Goal: Task Accomplishment & Management: Manage account settings

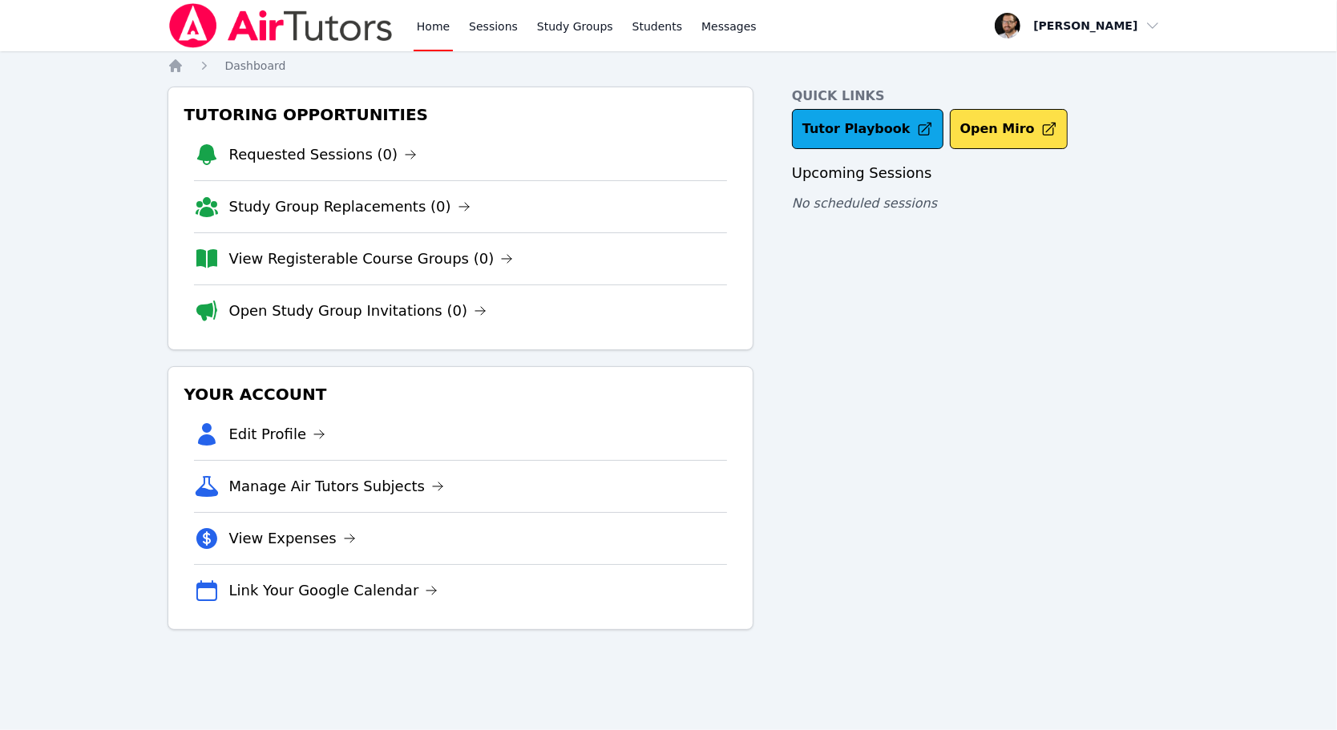
click at [1059, 26] on span "button" at bounding box center [1077, 25] width 175 height 35
click at [1041, 74] on link "Profile" at bounding box center [1084, 62] width 154 height 29
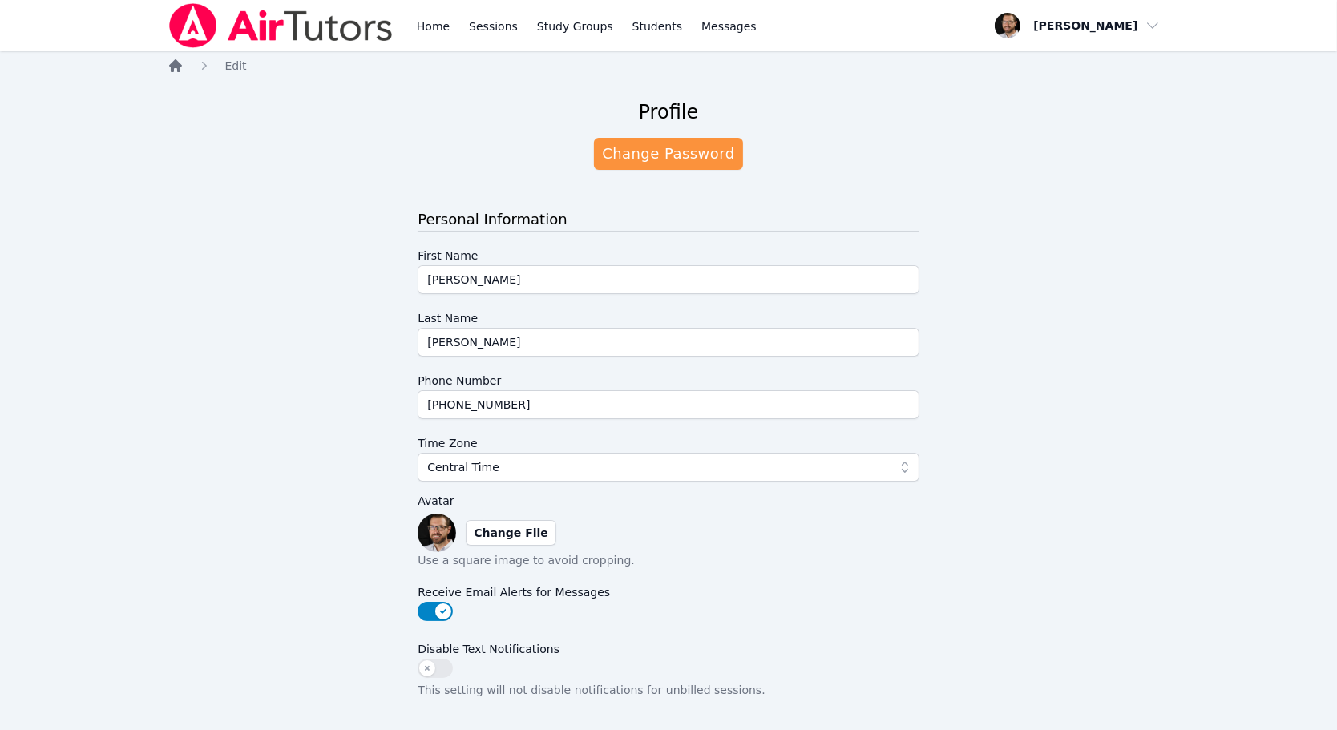
click at [174, 71] on icon "Breadcrumb" at bounding box center [175, 66] width 16 height 16
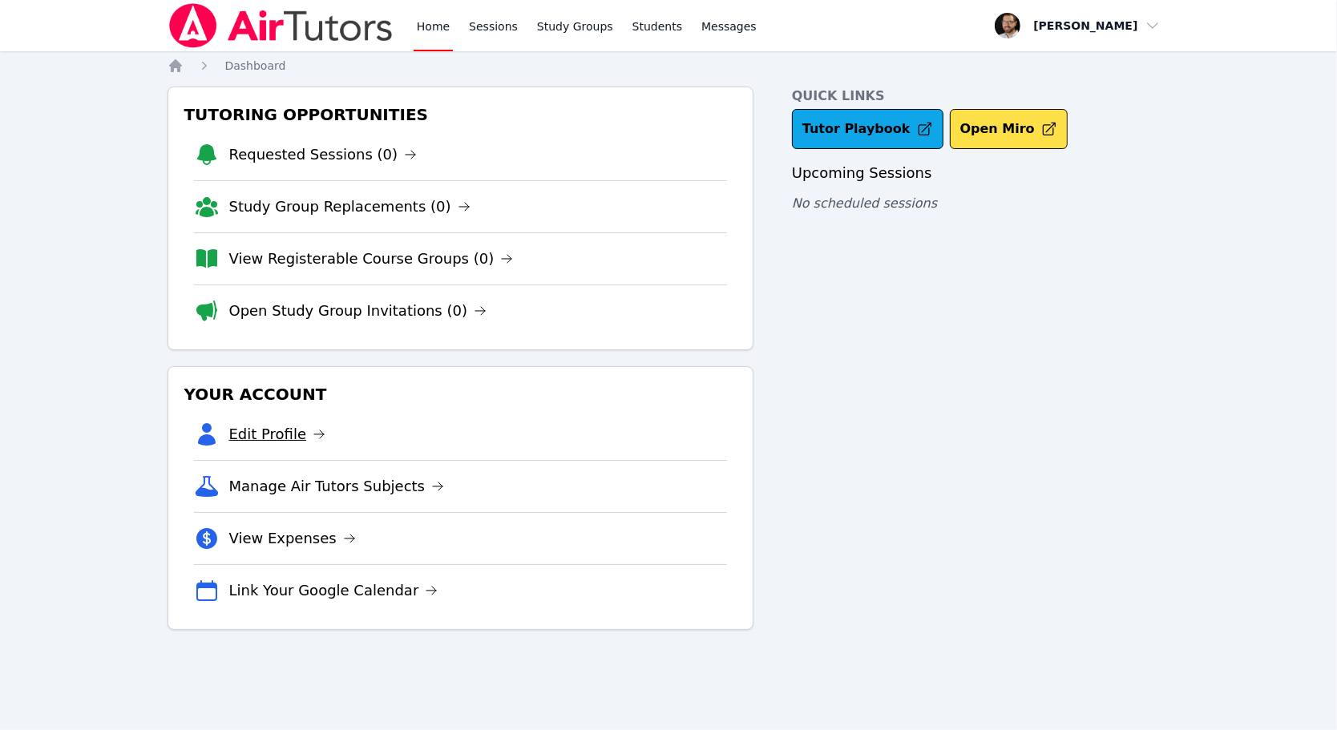
click at [296, 435] on link "Edit Profile" at bounding box center [277, 434] width 97 height 22
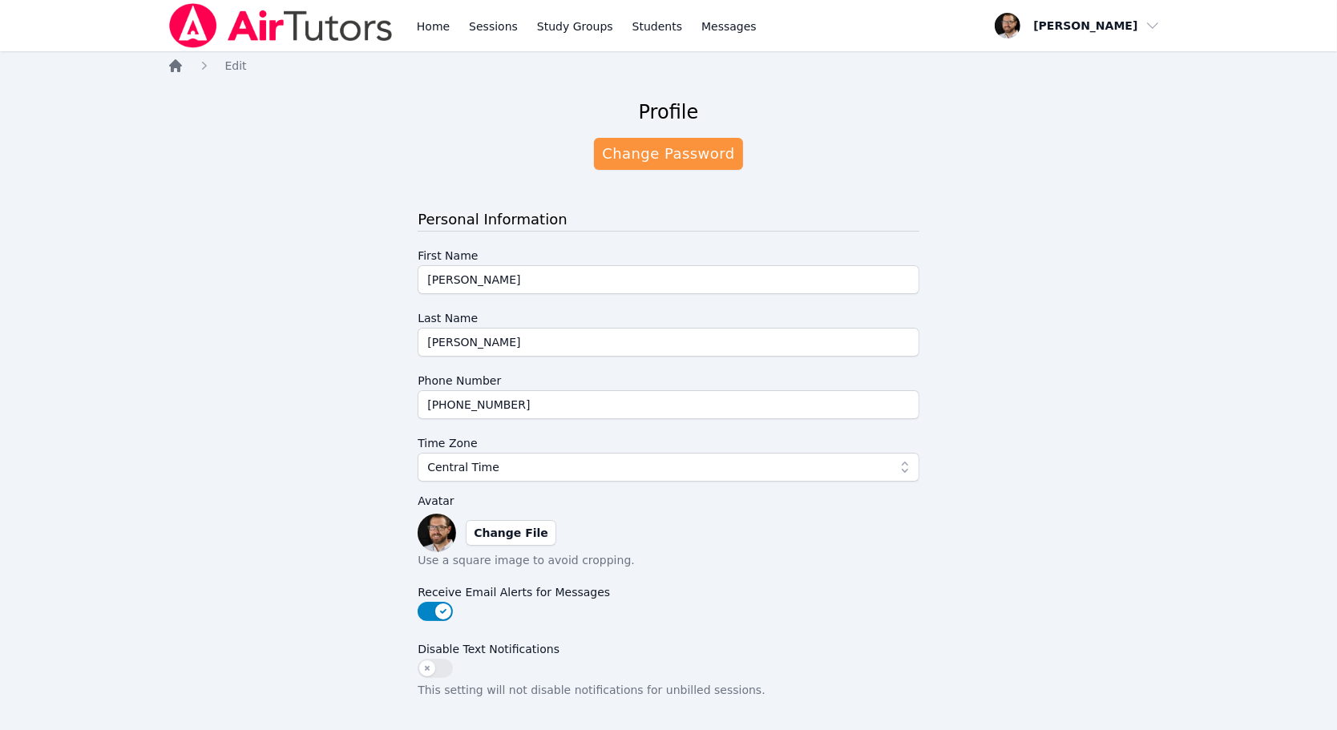
click at [168, 68] on icon "Breadcrumb" at bounding box center [175, 66] width 16 height 16
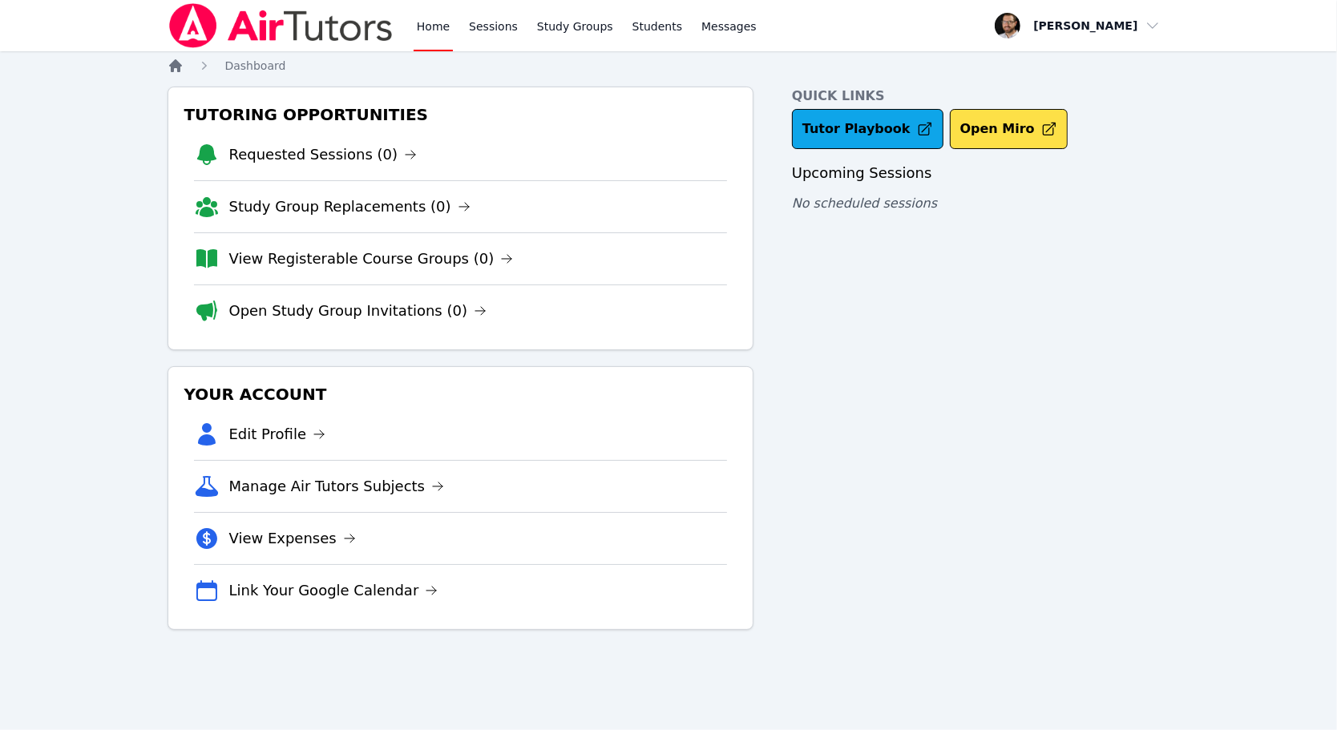
click at [175, 61] on icon "Breadcrumb" at bounding box center [175, 65] width 13 height 13
click at [260, 429] on link "Edit Profile" at bounding box center [277, 434] width 97 height 22
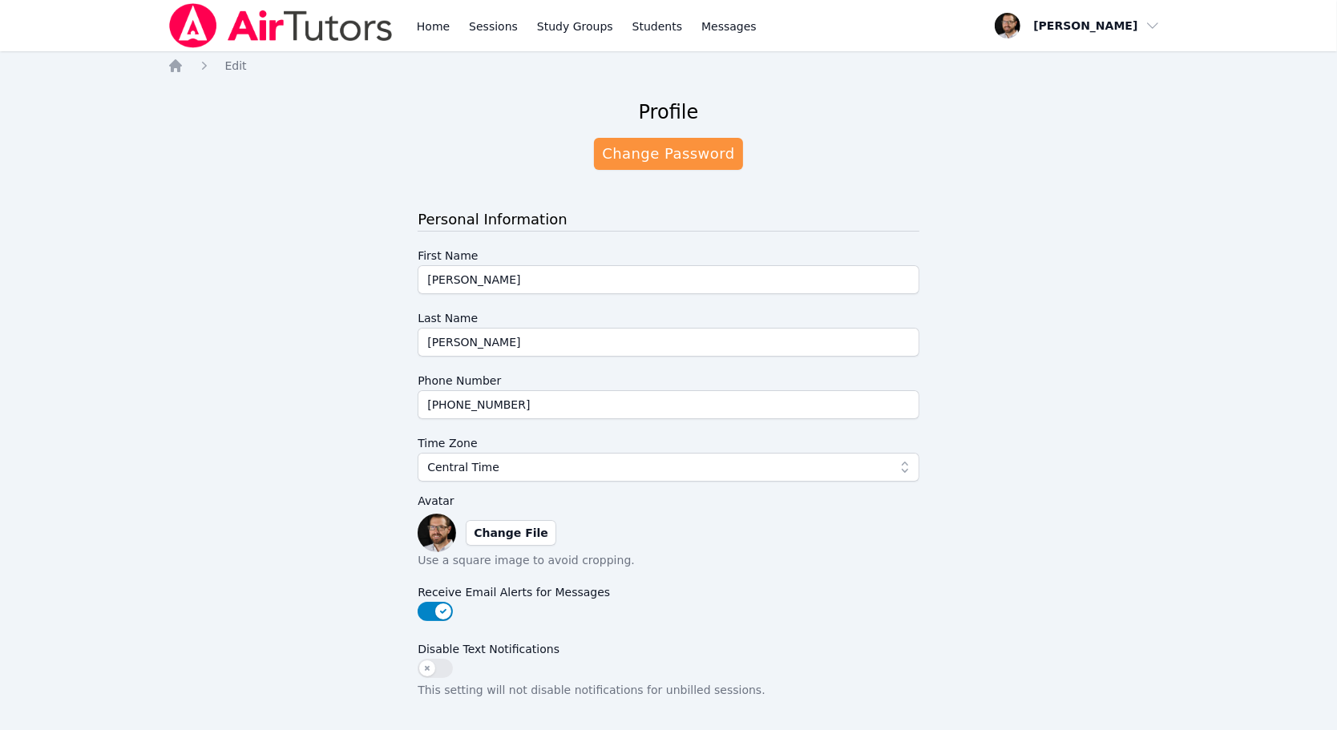
click at [1109, 25] on span "button" at bounding box center [1077, 25] width 175 height 35
click at [1059, 67] on link "Profile" at bounding box center [1084, 62] width 154 height 29
click at [174, 68] on icon "Breadcrumb" at bounding box center [175, 66] width 16 height 16
